Goal: Use online tool/utility

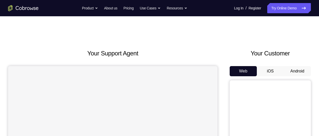
click at [276, 70] on button "iOS" at bounding box center [270, 71] width 27 height 10
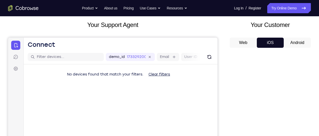
scroll to position [28, 0]
click at [299, 43] on button "Android" at bounding box center [296, 43] width 27 height 10
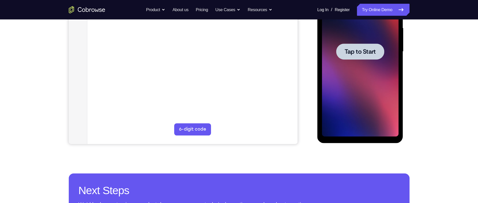
scroll to position [116, 0]
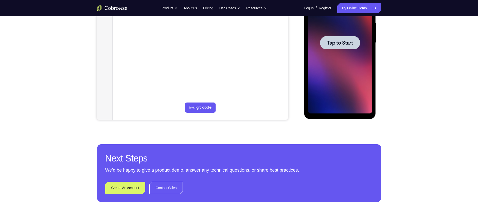
click at [318, 42] on span "Tap to Start" at bounding box center [340, 42] width 26 height 5
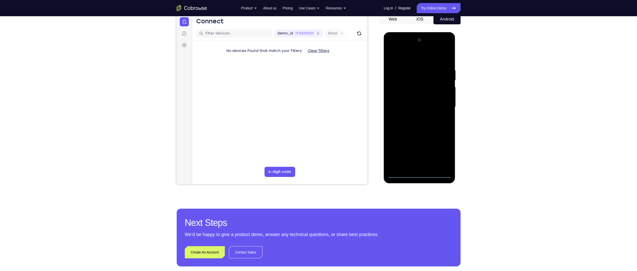
scroll to position [52, 0]
click at [318, 135] on div at bounding box center [420, 107] width 64 height 142
click at [318, 57] on div at bounding box center [420, 107] width 64 height 142
click at [318, 104] on div at bounding box center [420, 107] width 64 height 142
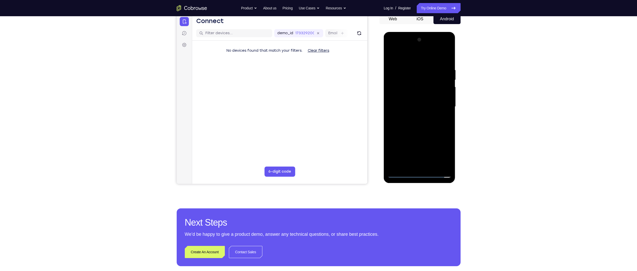
click at [318, 114] on div at bounding box center [420, 107] width 64 height 142
click at [318, 100] on div at bounding box center [420, 107] width 64 height 142
click at [318, 95] on div at bounding box center [420, 107] width 64 height 142
click at [318, 107] on div at bounding box center [420, 107] width 64 height 142
click at [318, 120] on div at bounding box center [420, 107] width 64 height 142
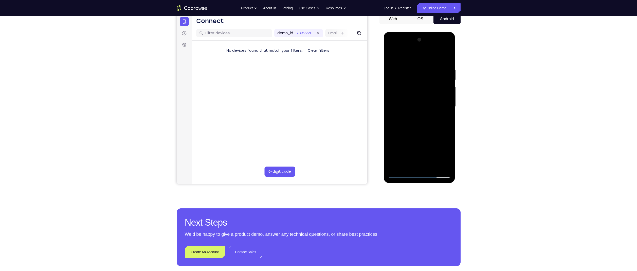
click at [318, 57] on div at bounding box center [420, 107] width 64 height 142
drag, startPoint x: 438, startPoint y: 118, endPoint x: 440, endPoint y: 103, distance: 15.6
click at [318, 103] on div at bounding box center [420, 107] width 64 height 142
click at [318, 113] on div at bounding box center [420, 107] width 64 height 142
click at [318, 114] on div at bounding box center [420, 107] width 64 height 142
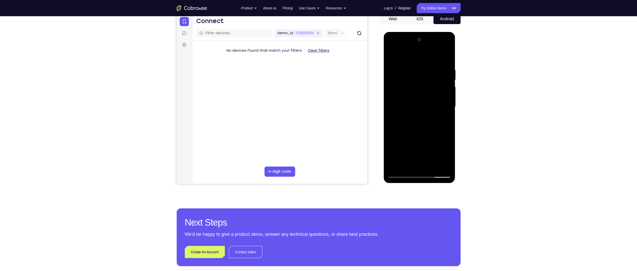
click at [318, 114] on div at bounding box center [420, 107] width 64 height 142
click at [318, 113] on div at bounding box center [420, 107] width 64 height 142
drag, startPoint x: 434, startPoint y: 101, endPoint x: 432, endPoint y: 128, distance: 26.9
click at [318, 128] on div at bounding box center [420, 107] width 64 height 142
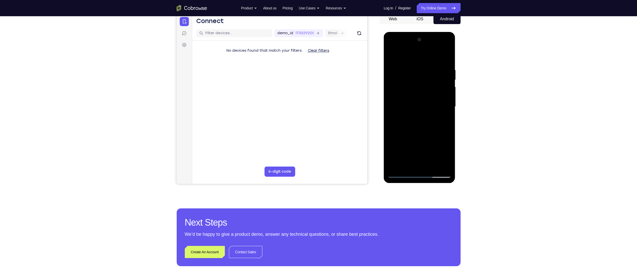
click at [318, 53] on div at bounding box center [420, 107] width 64 height 142
click at [318, 64] on div at bounding box center [420, 107] width 64 height 142
click at [318, 99] on div at bounding box center [420, 107] width 64 height 142
drag, startPoint x: 421, startPoint y: 121, endPoint x: 422, endPoint y: 130, distance: 8.4
click at [318, 130] on div at bounding box center [420, 107] width 64 height 142
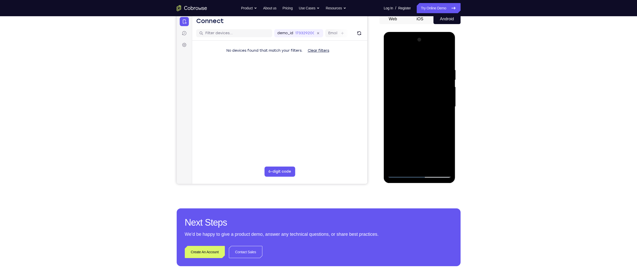
click at [318, 54] on div at bounding box center [420, 107] width 64 height 142
click at [318, 100] on div at bounding box center [420, 107] width 64 height 142
click at [318, 55] on div at bounding box center [420, 107] width 64 height 142
click at [318, 66] on div at bounding box center [420, 107] width 64 height 142
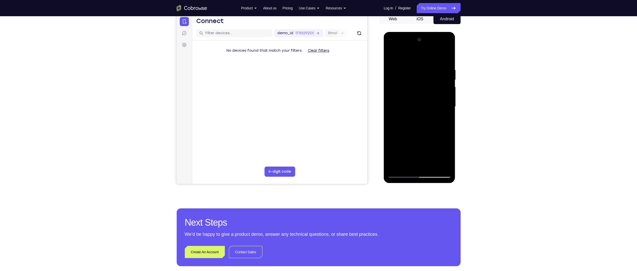
click at [318, 108] on div at bounding box center [420, 107] width 64 height 142
drag, startPoint x: 445, startPoint y: 108, endPoint x: 415, endPoint y: 109, distance: 29.4
click at [318, 109] on div at bounding box center [420, 107] width 64 height 142
drag, startPoint x: 437, startPoint y: 110, endPoint x: 390, endPoint y: 114, distance: 47.3
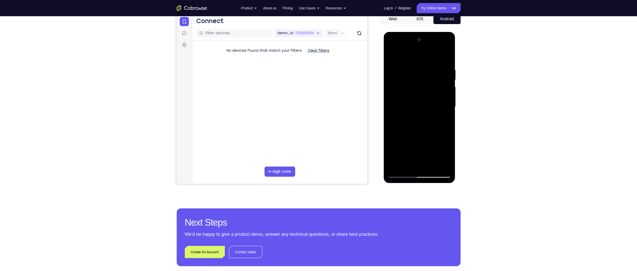
click at [318, 114] on div at bounding box center [420, 107] width 64 height 142
click at [318, 53] on div at bounding box center [420, 107] width 64 height 142
click at [318, 58] on div at bounding box center [420, 107] width 64 height 142
click at [318, 66] on div at bounding box center [420, 107] width 64 height 142
click at [318, 105] on div at bounding box center [420, 107] width 64 height 142
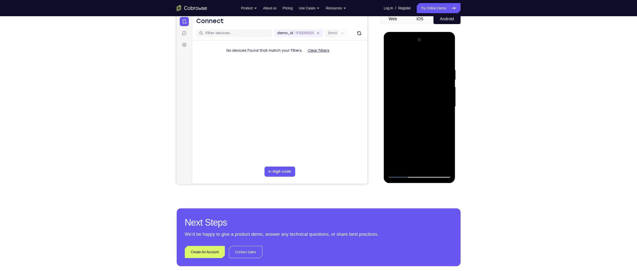
click at [318, 109] on div at bounding box center [420, 107] width 64 height 142
click at [318, 112] on div at bounding box center [420, 107] width 64 height 142
click at [318, 117] on div at bounding box center [420, 107] width 64 height 142
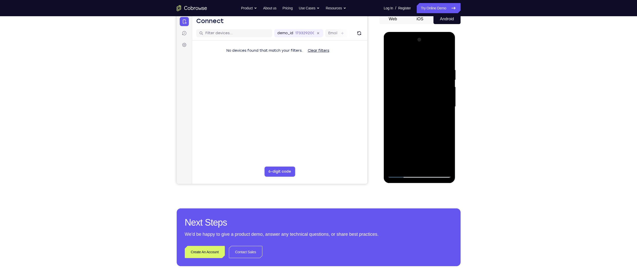
click at [318, 119] on div at bounding box center [420, 107] width 64 height 142
click at [318, 113] on div at bounding box center [420, 107] width 64 height 142
click at [318, 115] on div at bounding box center [420, 107] width 64 height 142
click at [318, 125] on div at bounding box center [420, 107] width 64 height 142
click at [318, 121] on div at bounding box center [420, 107] width 64 height 142
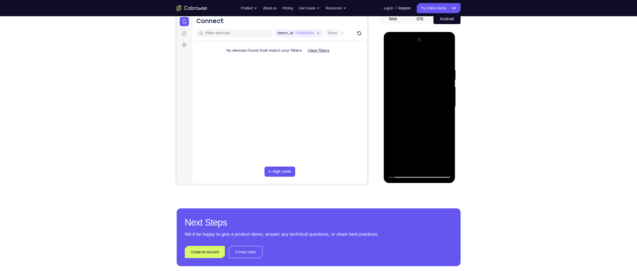
click at [318, 119] on div at bounding box center [420, 107] width 64 height 142
click at [318, 115] on div at bounding box center [420, 107] width 64 height 142
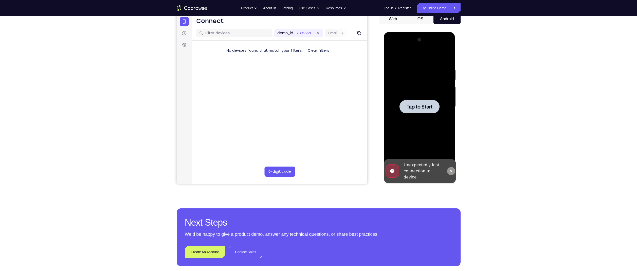
click at [318, 135] on button at bounding box center [451, 171] width 8 height 8
click at [318, 108] on span "Tap to Start" at bounding box center [420, 106] width 26 height 5
